Goal: Understand process/instructions: Learn how to perform a task or action

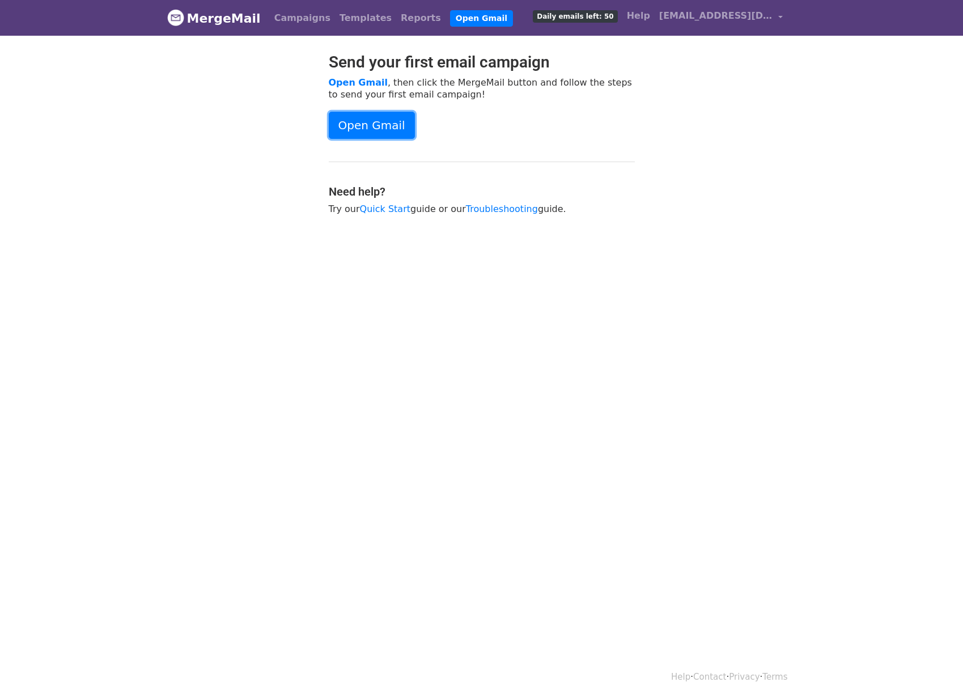
click at [365, 126] on link "Open Gmail" at bounding box center [372, 125] width 86 height 27
click at [673, 218] on div "Send your first email campaign Open Gmail , then click the MergeMail button and…" at bounding box center [482, 139] width 646 height 173
click at [385, 122] on link "Open Gmail" at bounding box center [372, 125] width 86 height 27
click at [374, 122] on link "Open Gmail" at bounding box center [372, 125] width 86 height 27
click at [496, 205] on link "Troubleshooting" at bounding box center [502, 208] width 72 height 11
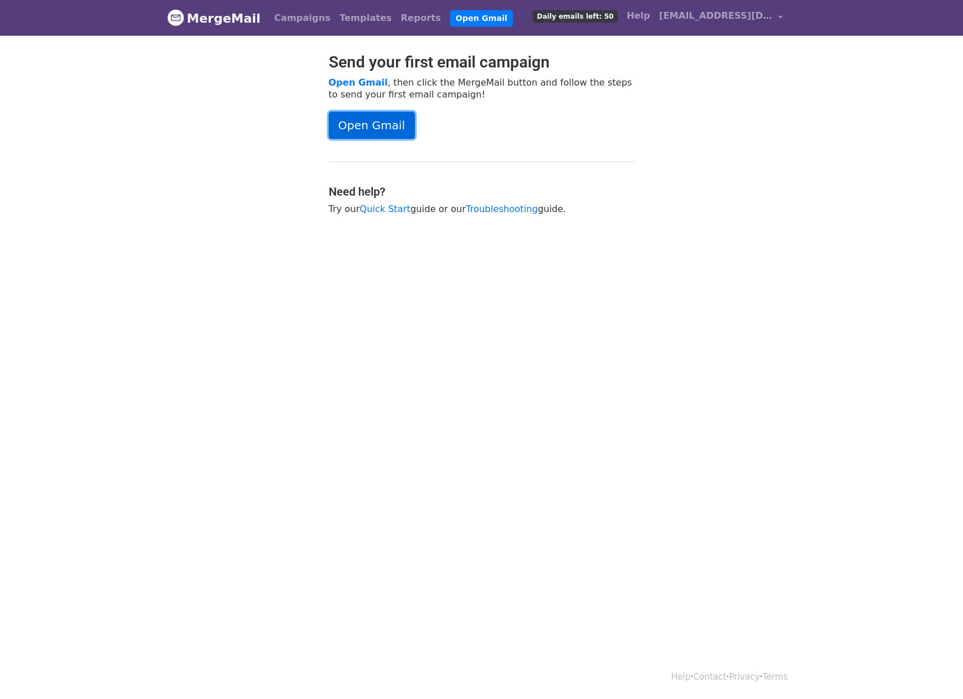
click at [364, 116] on link "Open Gmail" at bounding box center [372, 125] width 86 height 27
